Goal: Navigation & Orientation: Understand site structure

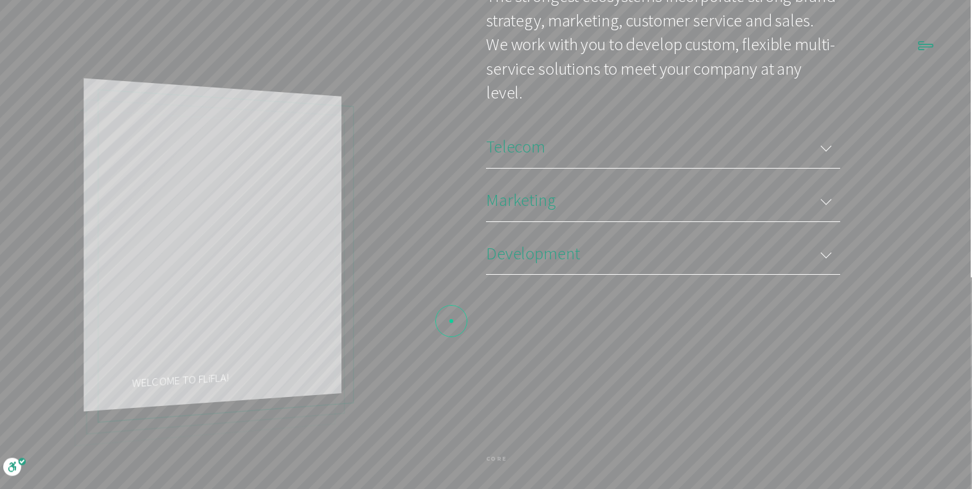
scroll to position [1973, 0]
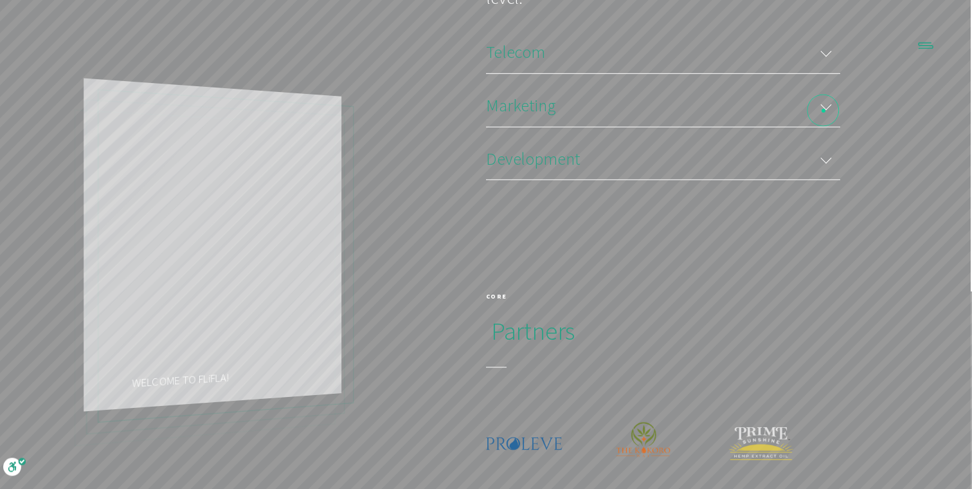
click at [826, 111] on div "Marketing" at bounding box center [663, 105] width 354 height 43
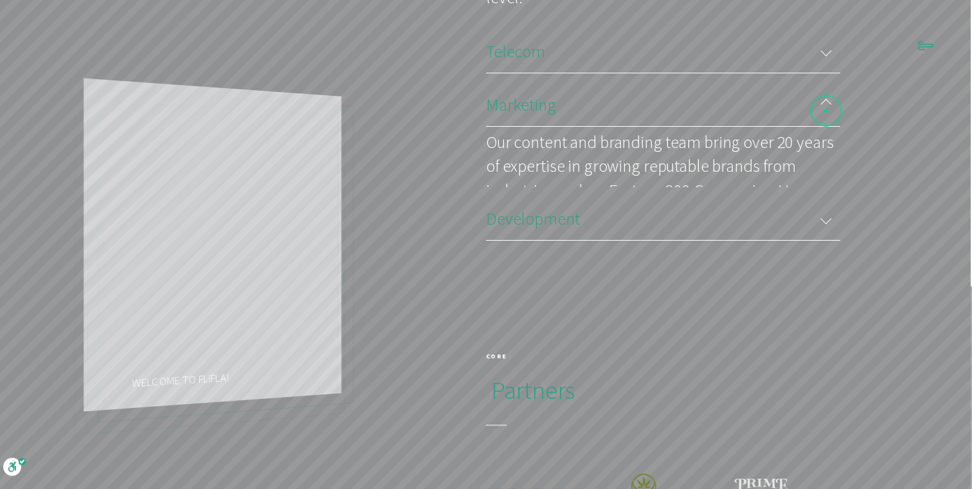
scroll to position [6, 6]
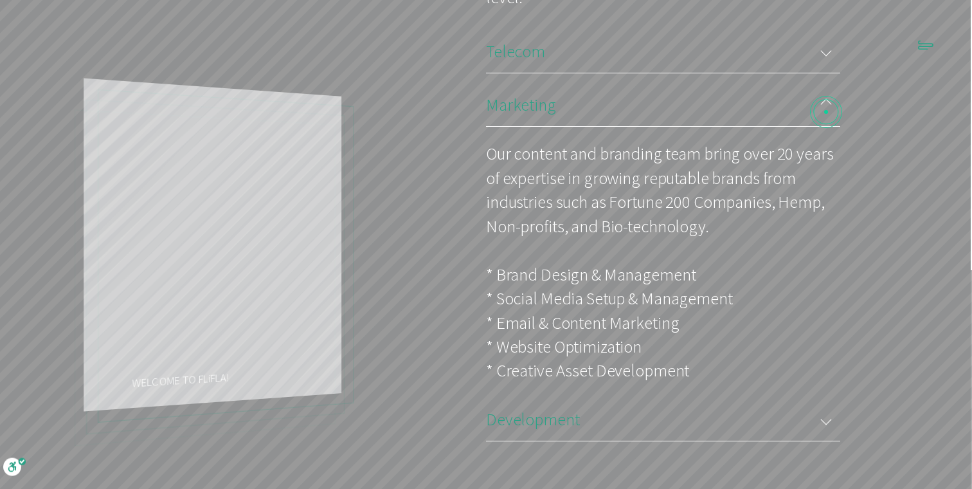
click at [826, 112] on div "Marketing" at bounding box center [663, 104] width 354 height 43
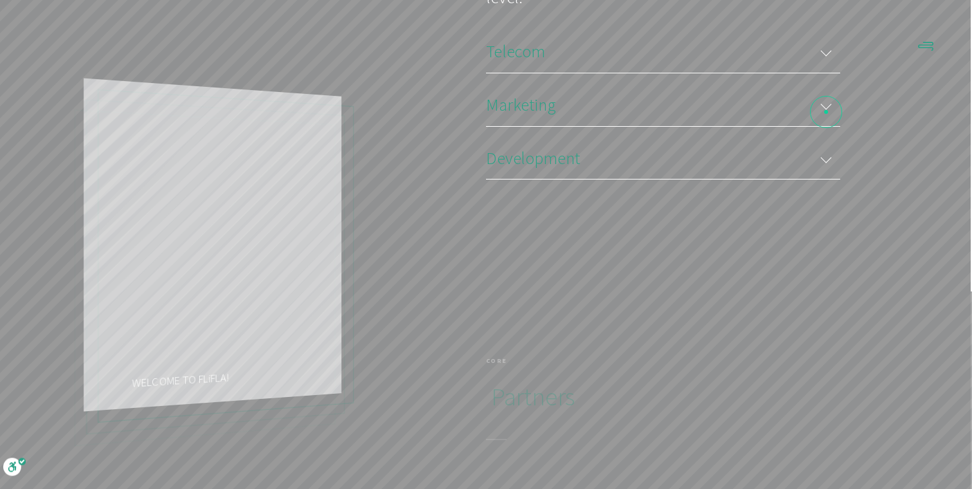
scroll to position [6, 6]
click at [825, 151] on div "Development" at bounding box center [663, 157] width 354 height 43
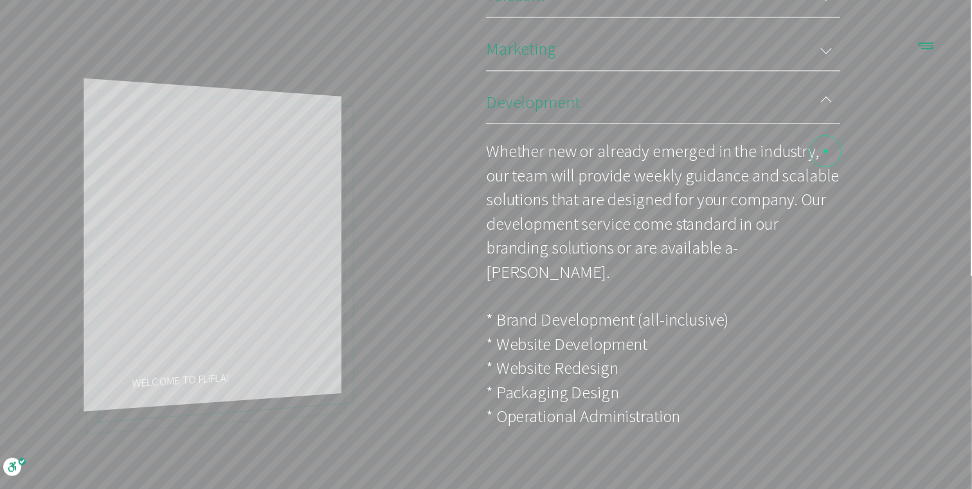
scroll to position [2003, 0]
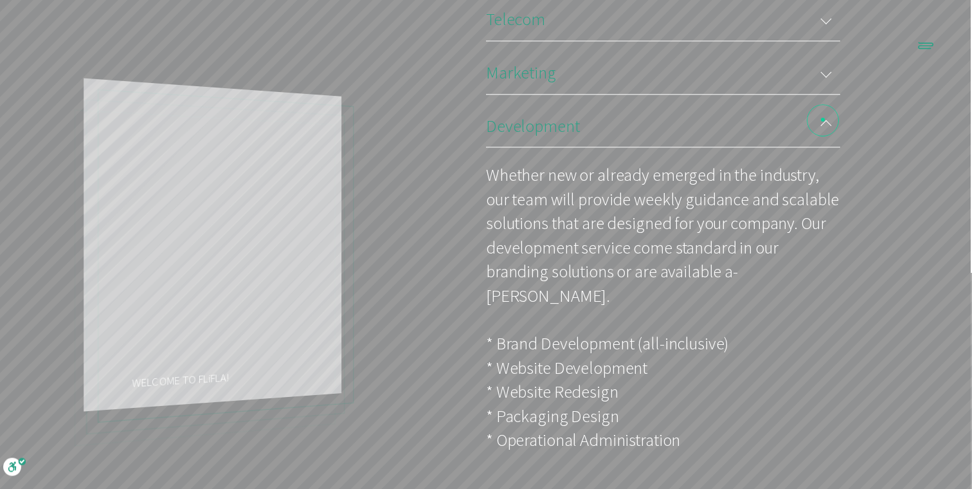
click at [823, 122] on div "Development" at bounding box center [663, 126] width 354 height 43
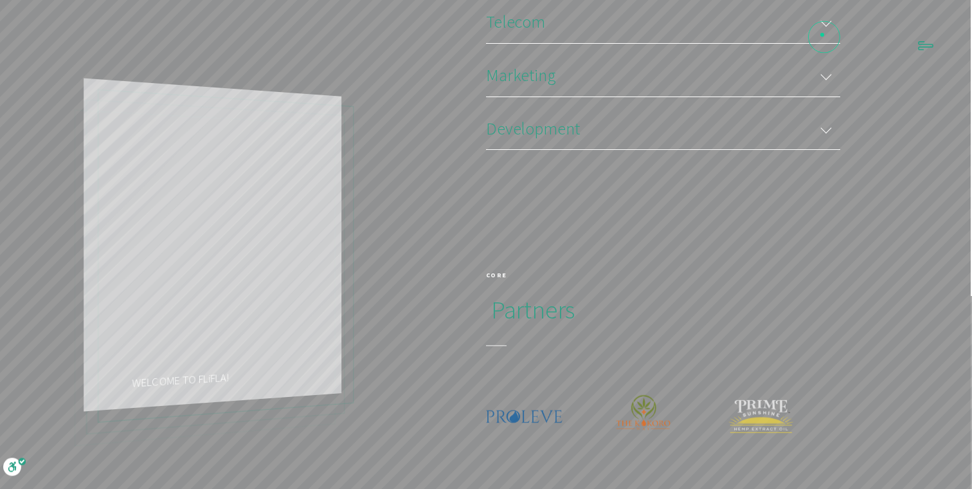
click at [820, 29] on div "Telecom" at bounding box center [663, 21] width 354 height 43
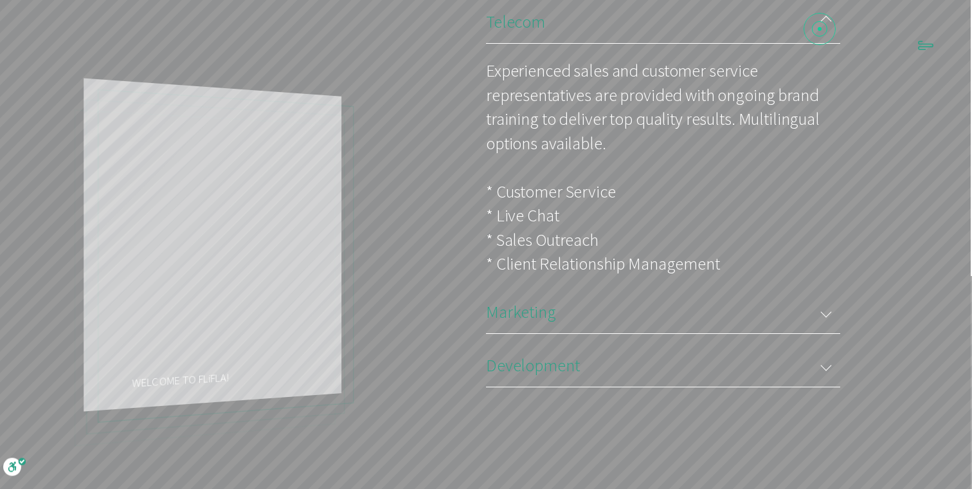
click at [820, 29] on div "Telecom" at bounding box center [663, 21] width 354 height 43
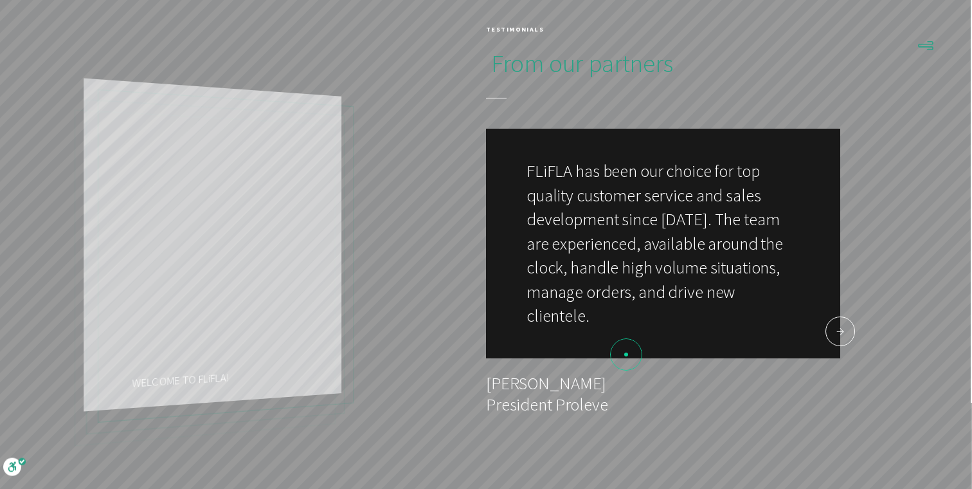
scroll to position [2762, 0]
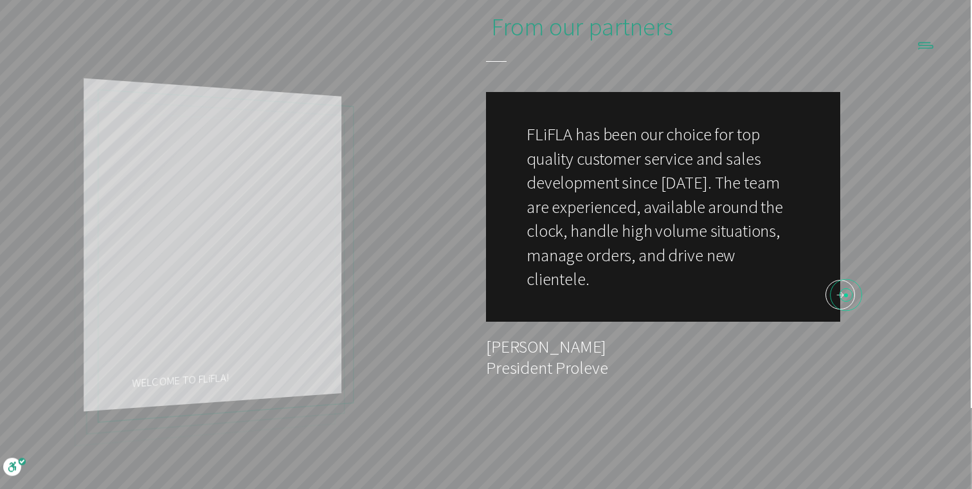
click at [846, 295] on span at bounding box center [840, 294] width 28 height 28
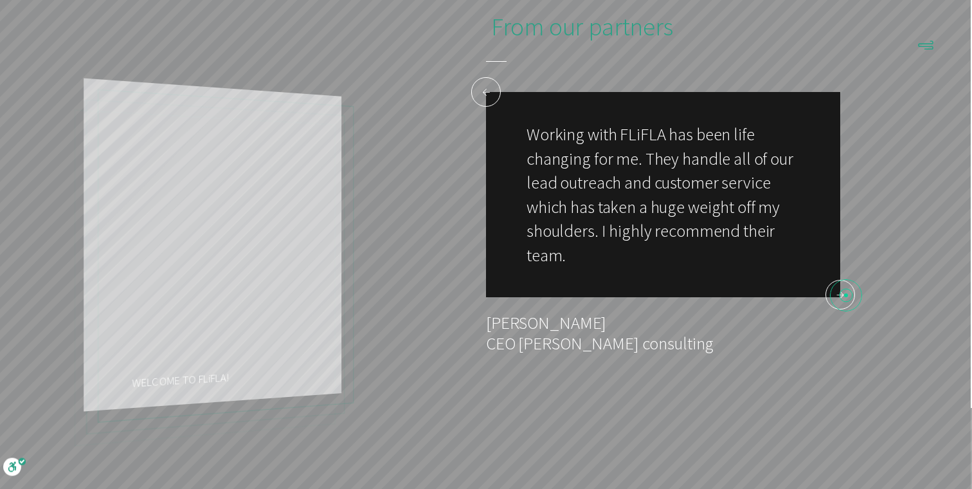
click at [846, 295] on span at bounding box center [840, 294] width 28 height 28
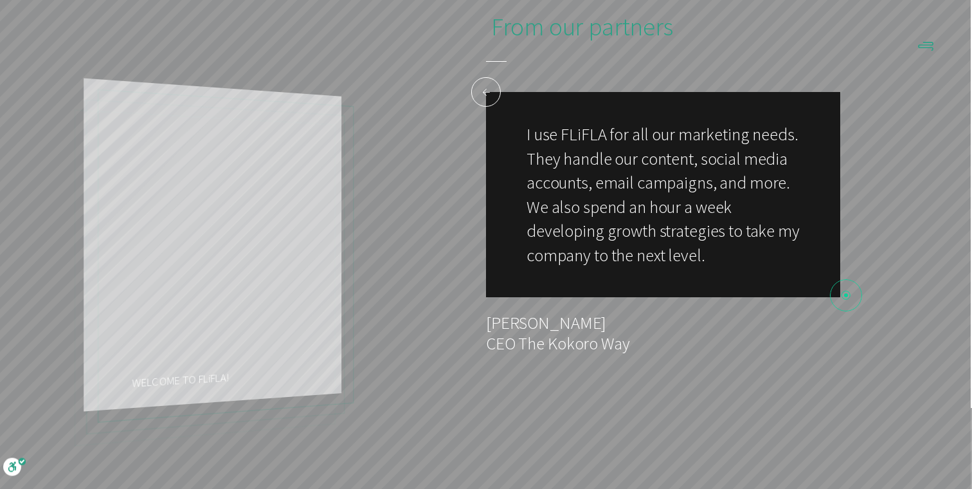
click at [846, 295] on span at bounding box center [840, 294] width 28 height 28
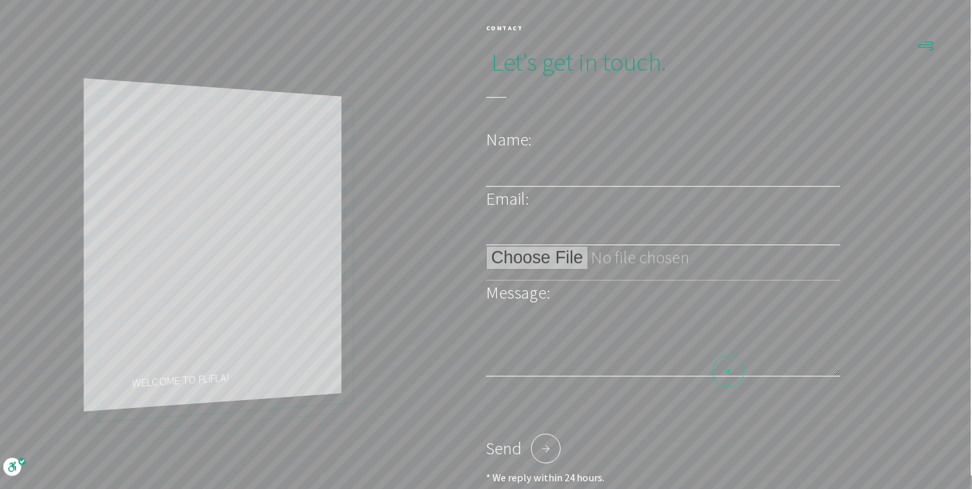
scroll to position [0, 0]
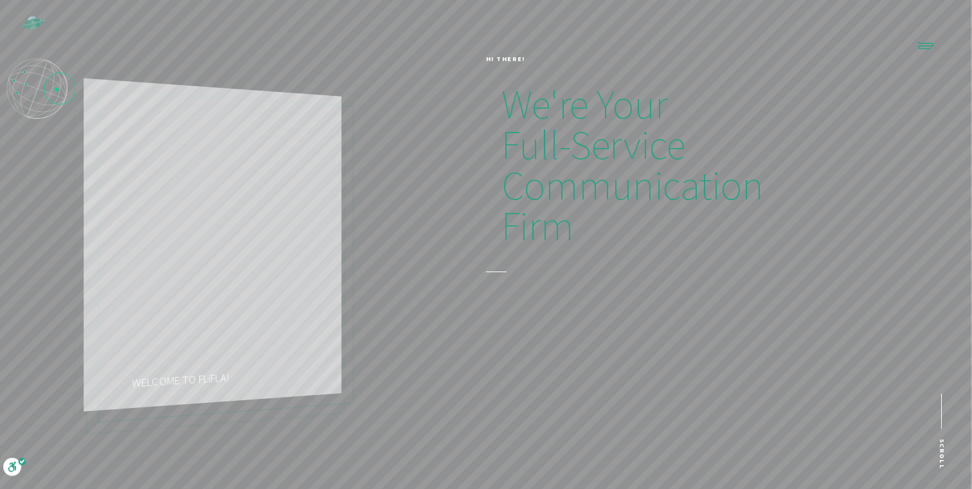
click at [45, 89] on icon "Lottie animation" at bounding box center [44, 90] width 34 height 61
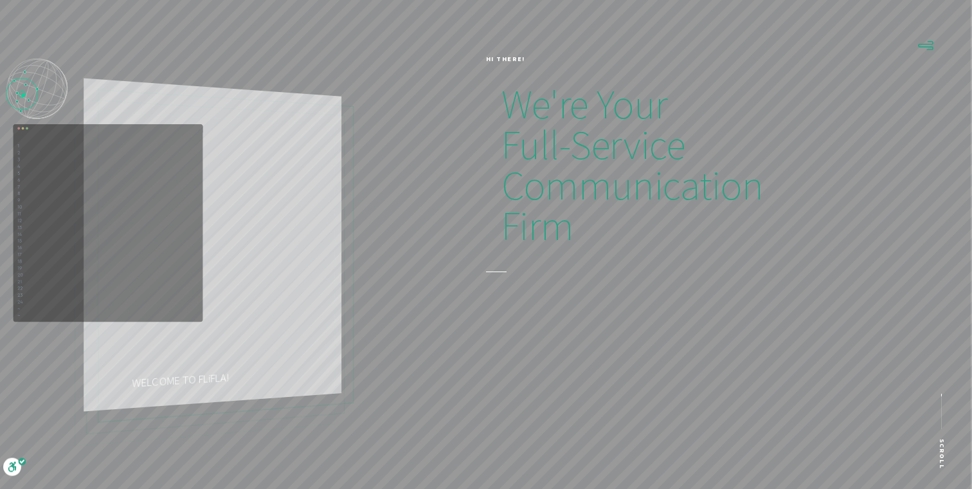
click at [23, 95] on icon "Lottie animation" at bounding box center [24, 84] width 46 height 66
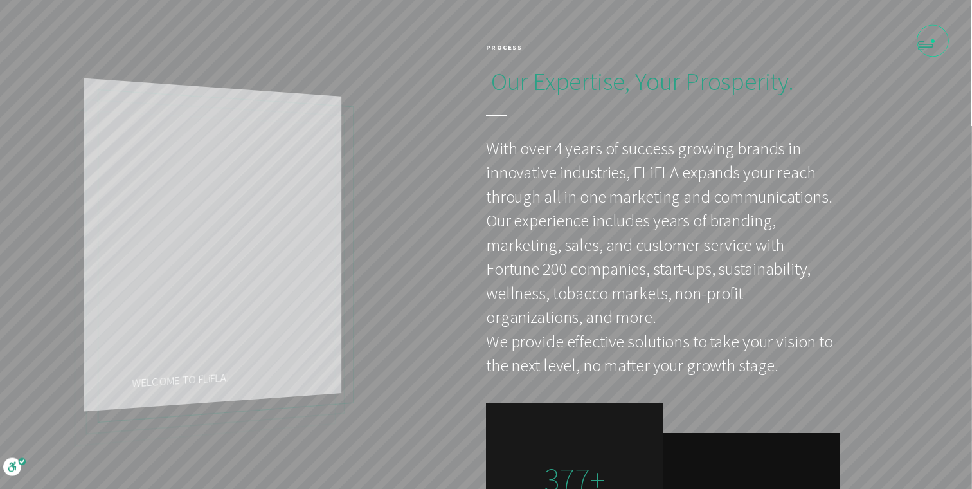
click at [926, 45] on icon "Lottie animation" at bounding box center [926, 46] width 14 height 8
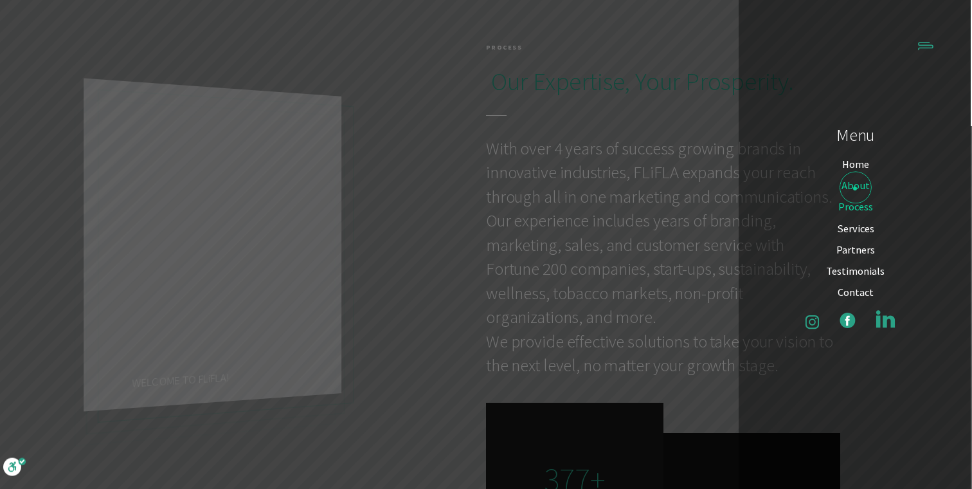
click at [855, 188] on p "About" at bounding box center [855, 185] width 28 height 15
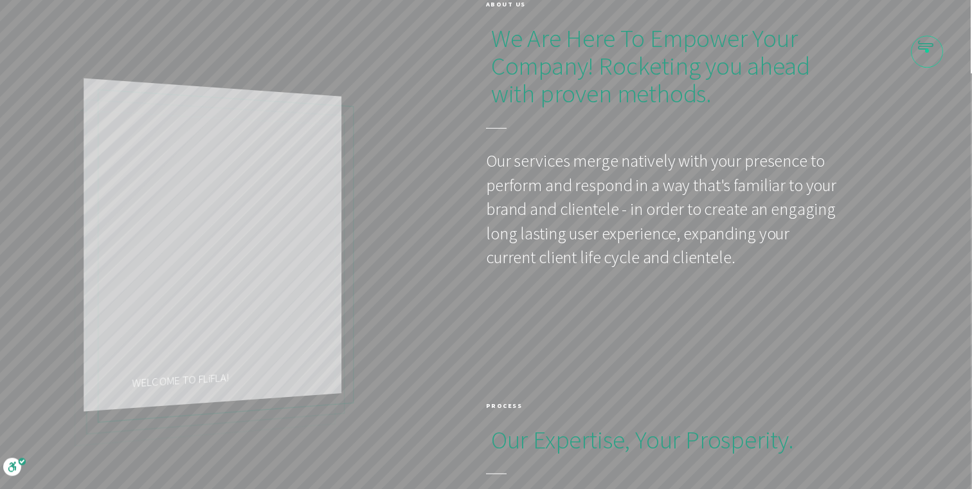
click at [926, 48] on icon "Lottie animation" at bounding box center [926, 45] width 14 height 8
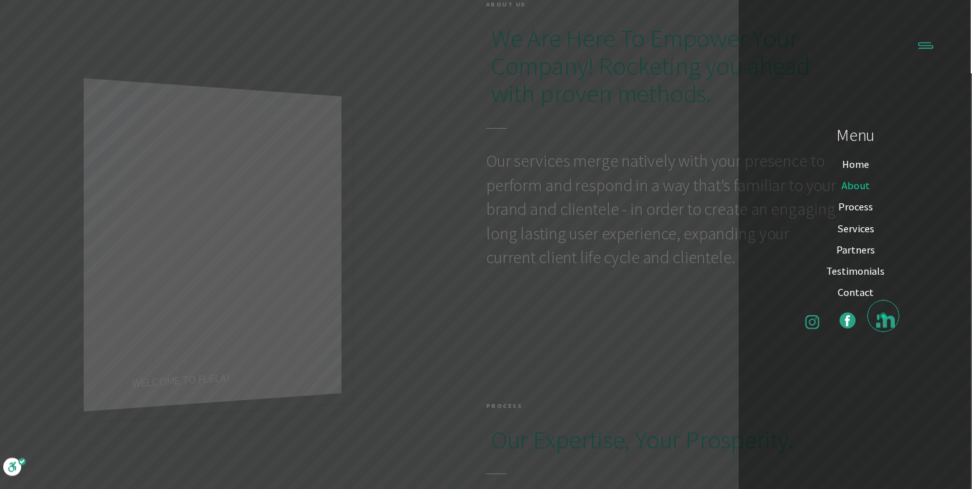
click at [883, 316] on icon "Lottie animation" at bounding box center [889, 321] width 12 height 12
